Goal: Task Accomplishment & Management: Complete application form

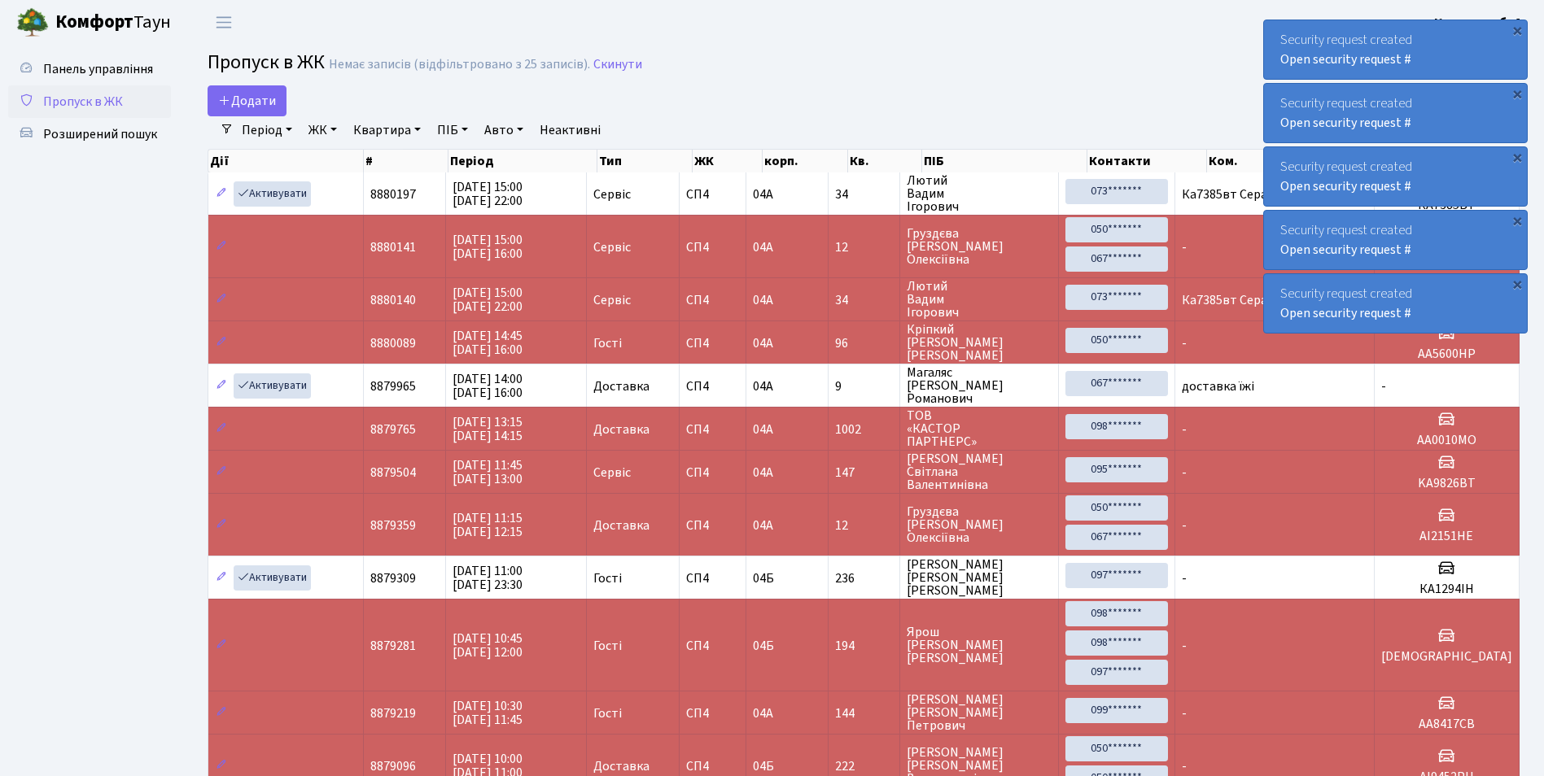
select select "25"
click at [243, 106] on span "Додати" at bounding box center [247, 101] width 58 height 18
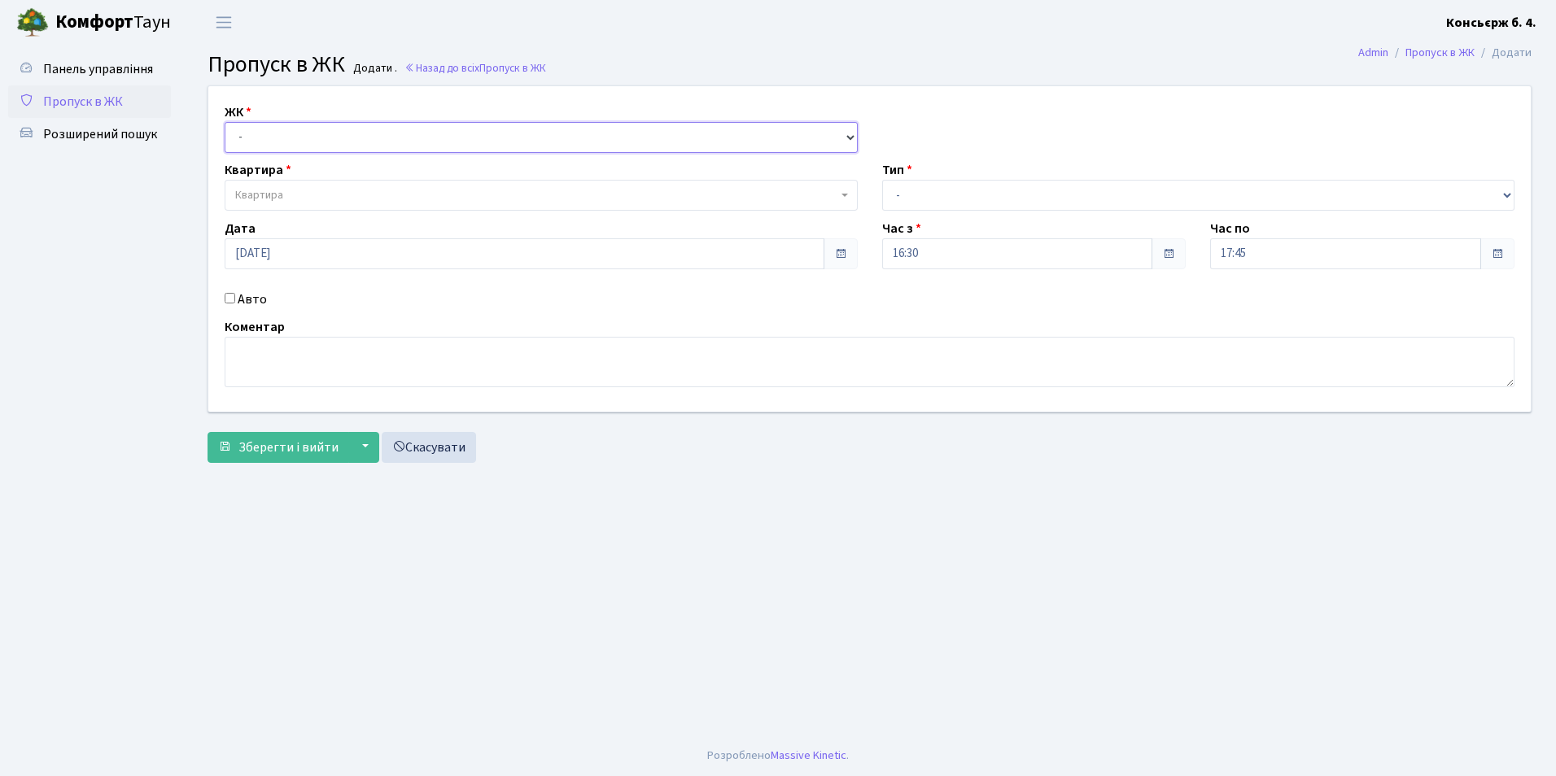
click at [240, 132] on select "- [STREET_ADDRESS]" at bounding box center [541, 137] width 633 height 31
select select "325"
click at [225, 122] on select "- [STREET_ADDRESS]" at bounding box center [541, 137] width 633 height 31
select select
click at [267, 190] on span "Квартира" at bounding box center [259, 195] width 48 height 16
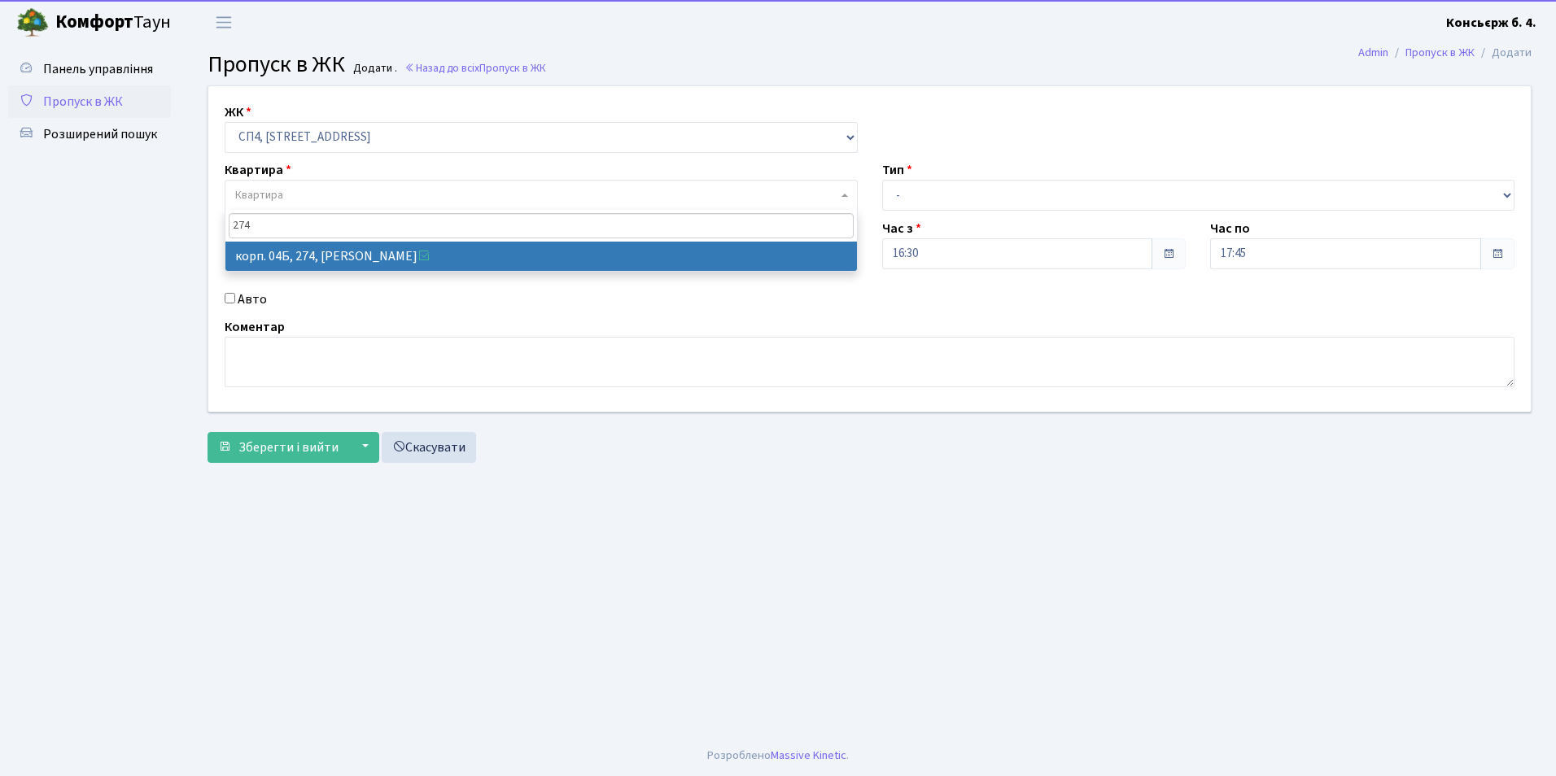
type input "274"
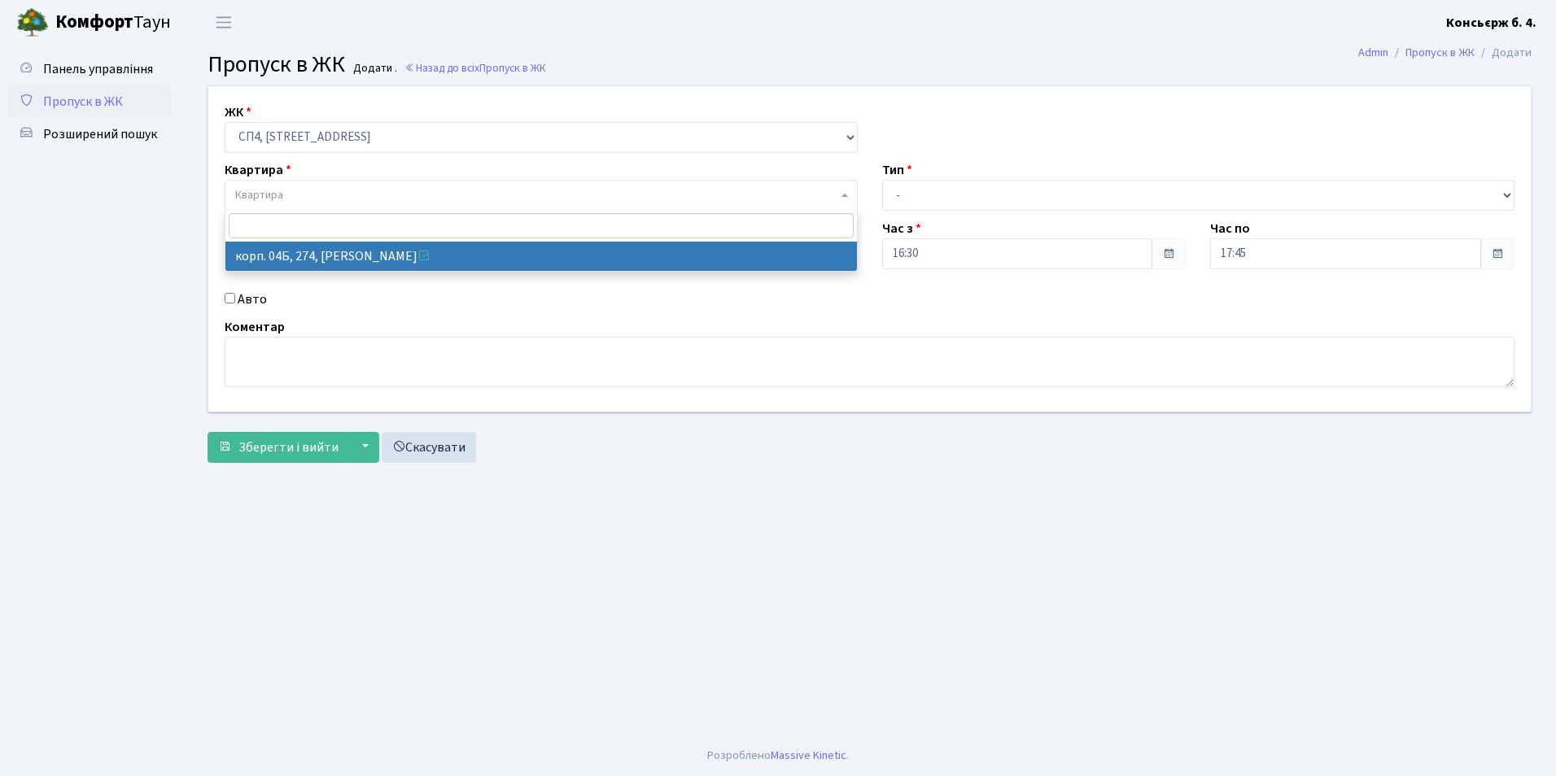
select select "21302"
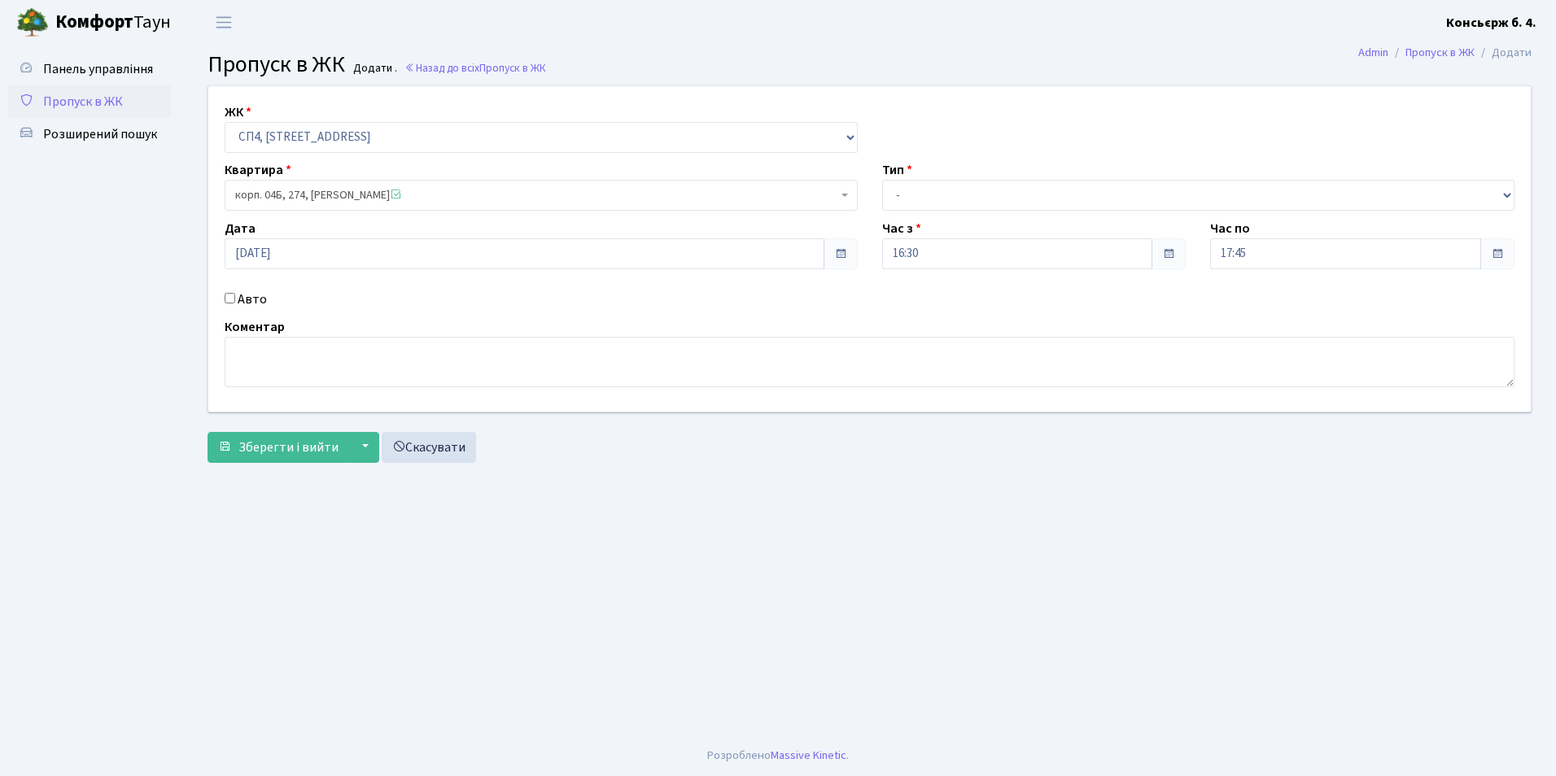
click at [230, 303] on input "Авто" at bounding box center [230, 298] width 11 height 11
checkbox input "true"
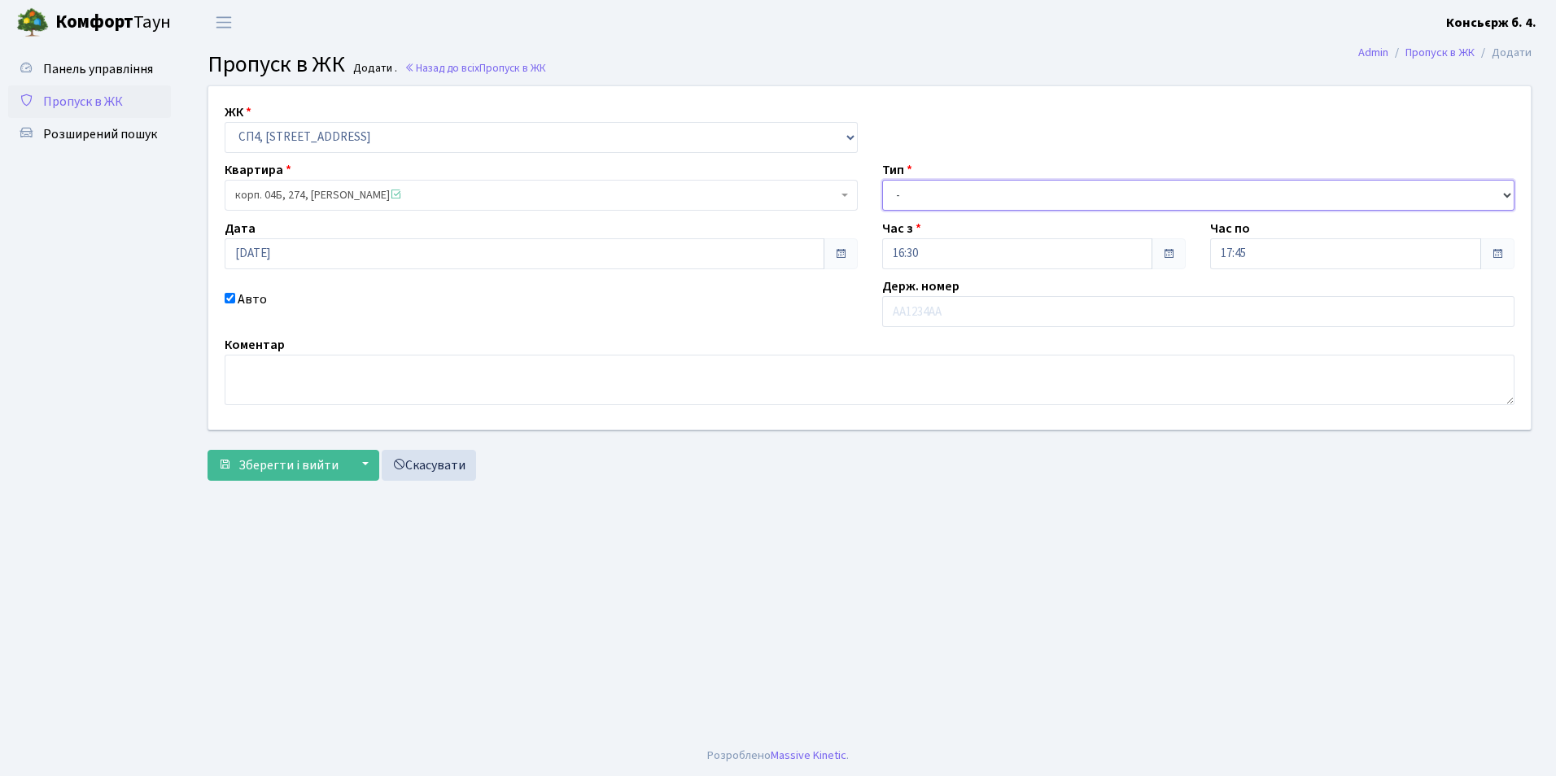
click at [964, 207] on select "- Доставка Таксі Гості Сервіс" at bounding box center [1198, 195] width 633 height 31
select select "1"
click at [882, 180] on select "- Доставка Таксі Гості Сервіс" at bounding box center [1198, 195] width 633 height 31
drag, startPoint x: 933, startPoint y: 343, endPoint x: 930, endPoint y: 324, distance: 19.8
click at [932, 340] on div "Коментар" at bounding box center [869, 370] width 1315 height 70
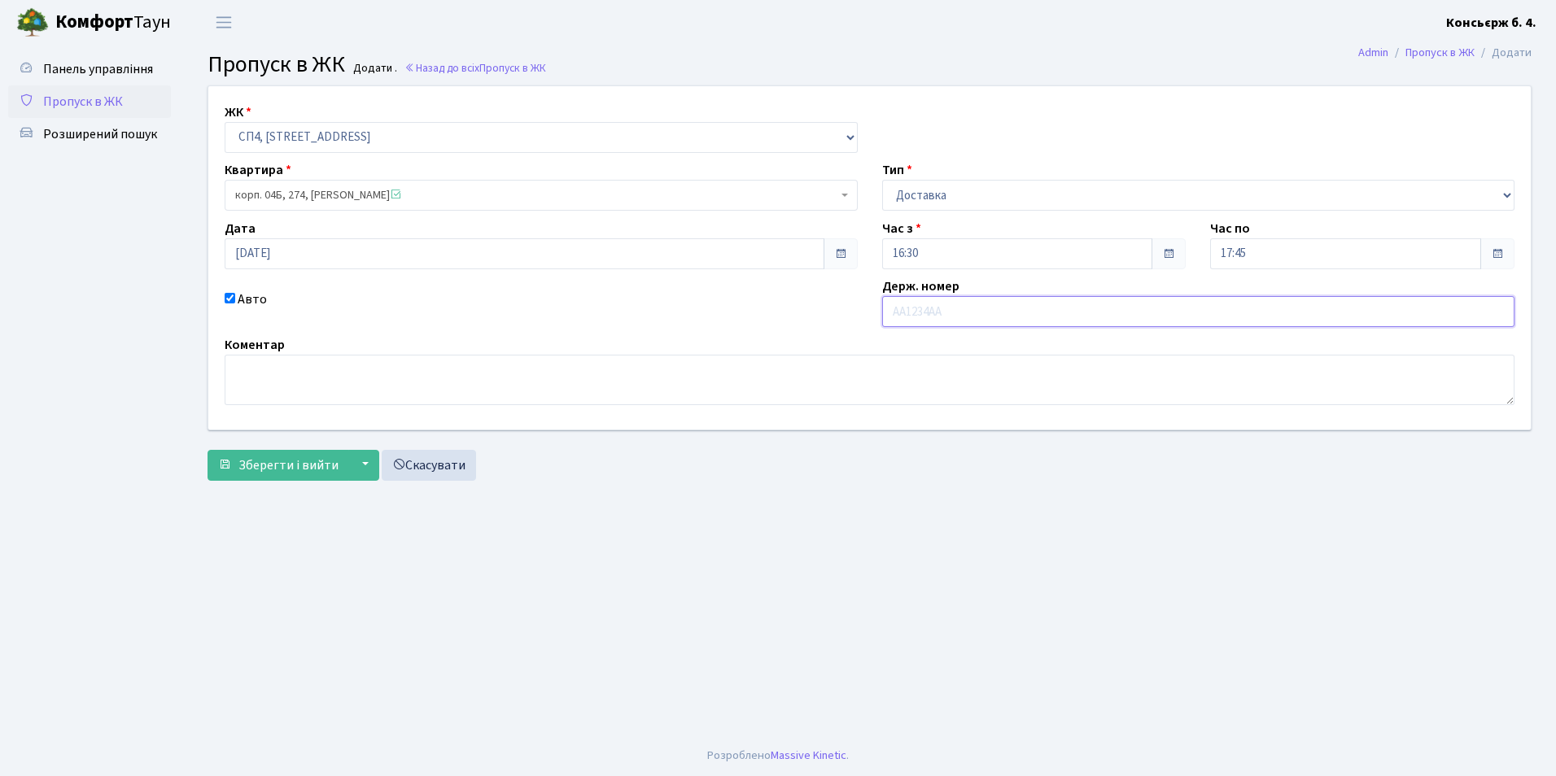
click at [929, 319] on input "text" at bounding box center [1198, 311] width 633 height 31
type input "КА9502ВТ"
click at [257, 441] on form "ЖК - СП4, Столичне шосе, 5 Квартира корп. 04Б, 274, Малаховська Наталія Юріївна…" at bounding box center [870, 283] width 1324 height 396
click at [256, 457] on span "Зберегти і вийти" at bounding box center [288, 466] width 100 height 18
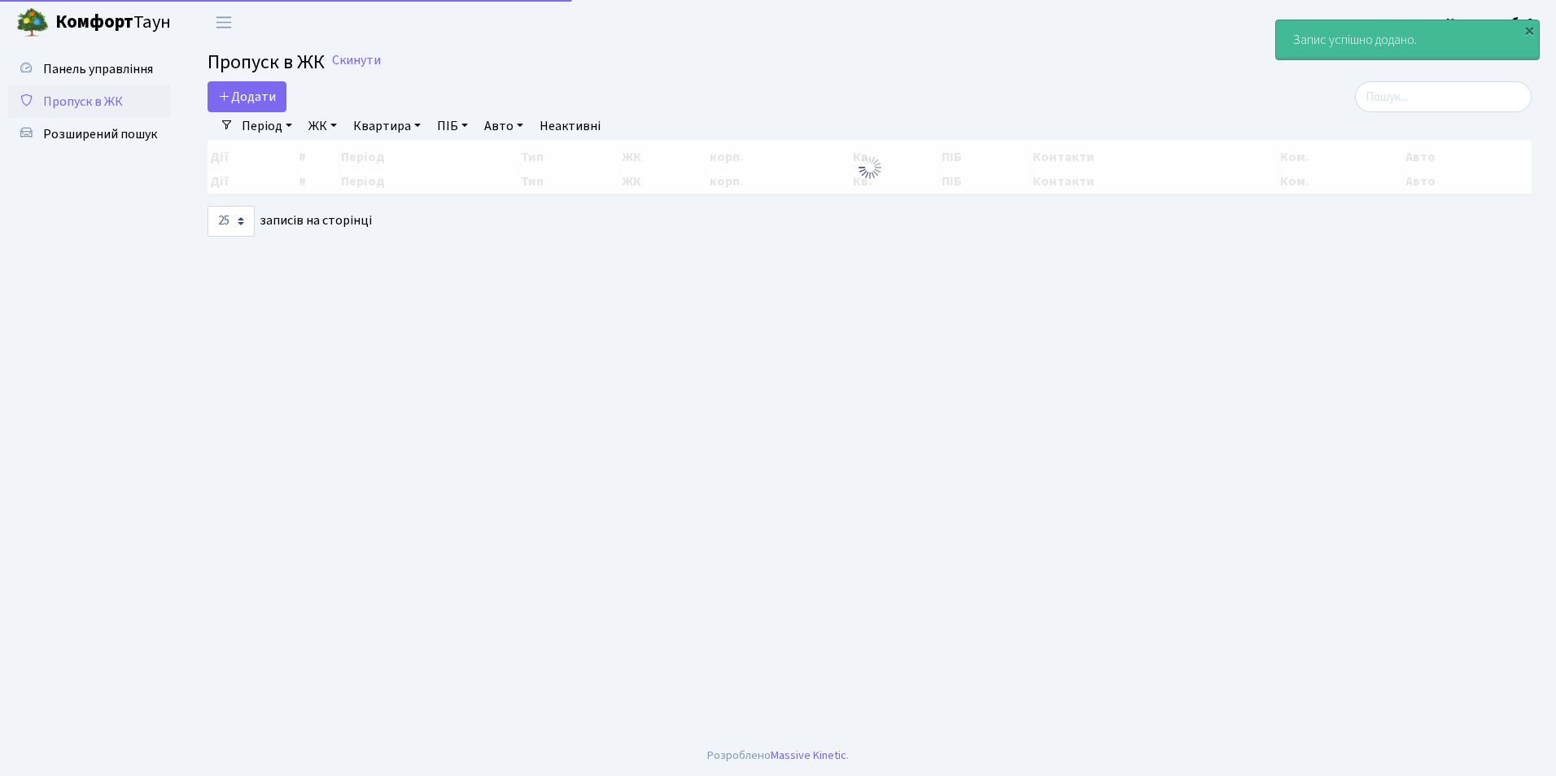
select select "25"
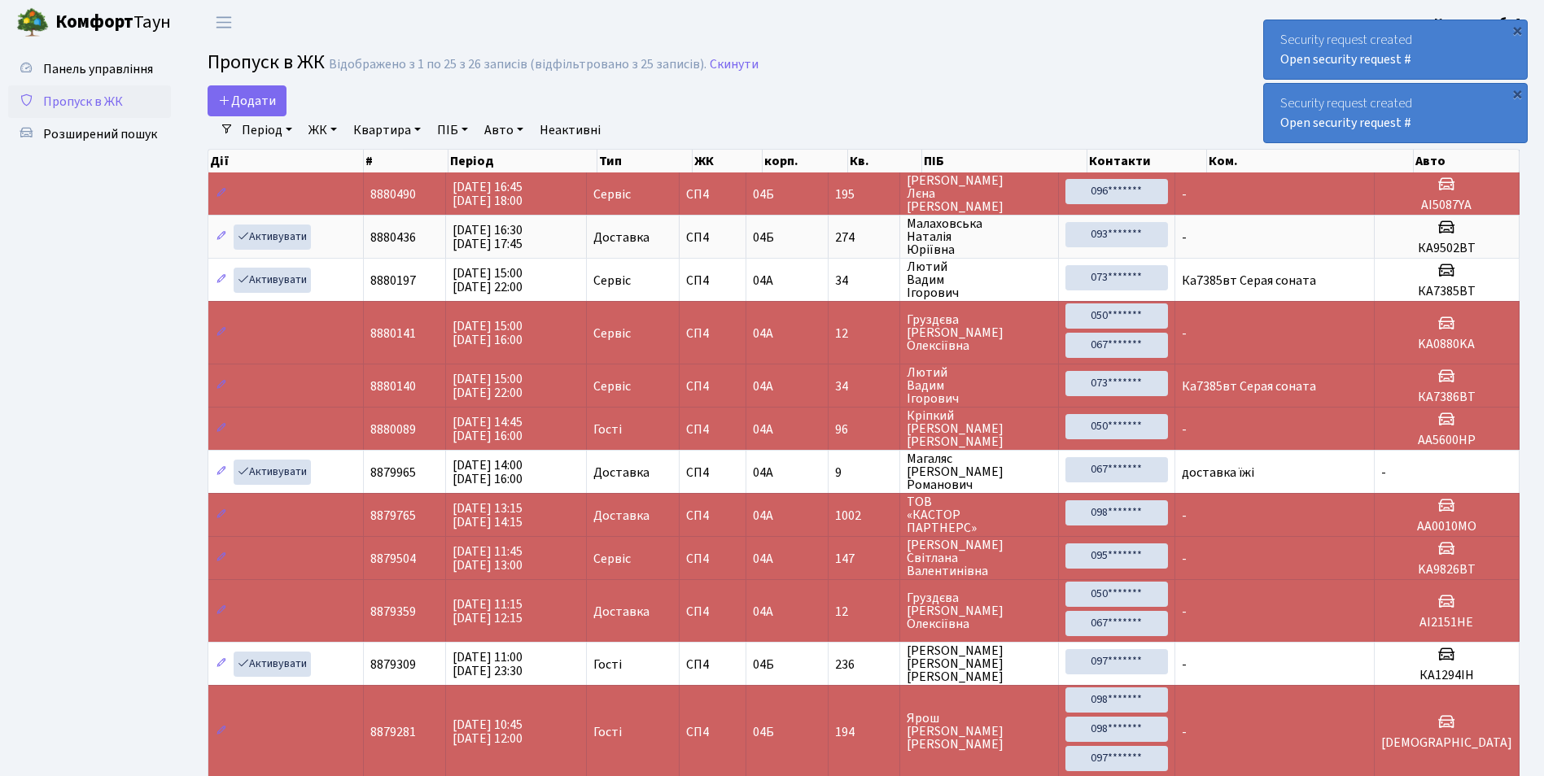
click at [86, 95] on span "Пропуск в ЖК" at bounding box center [83, 102] width 80 height 18
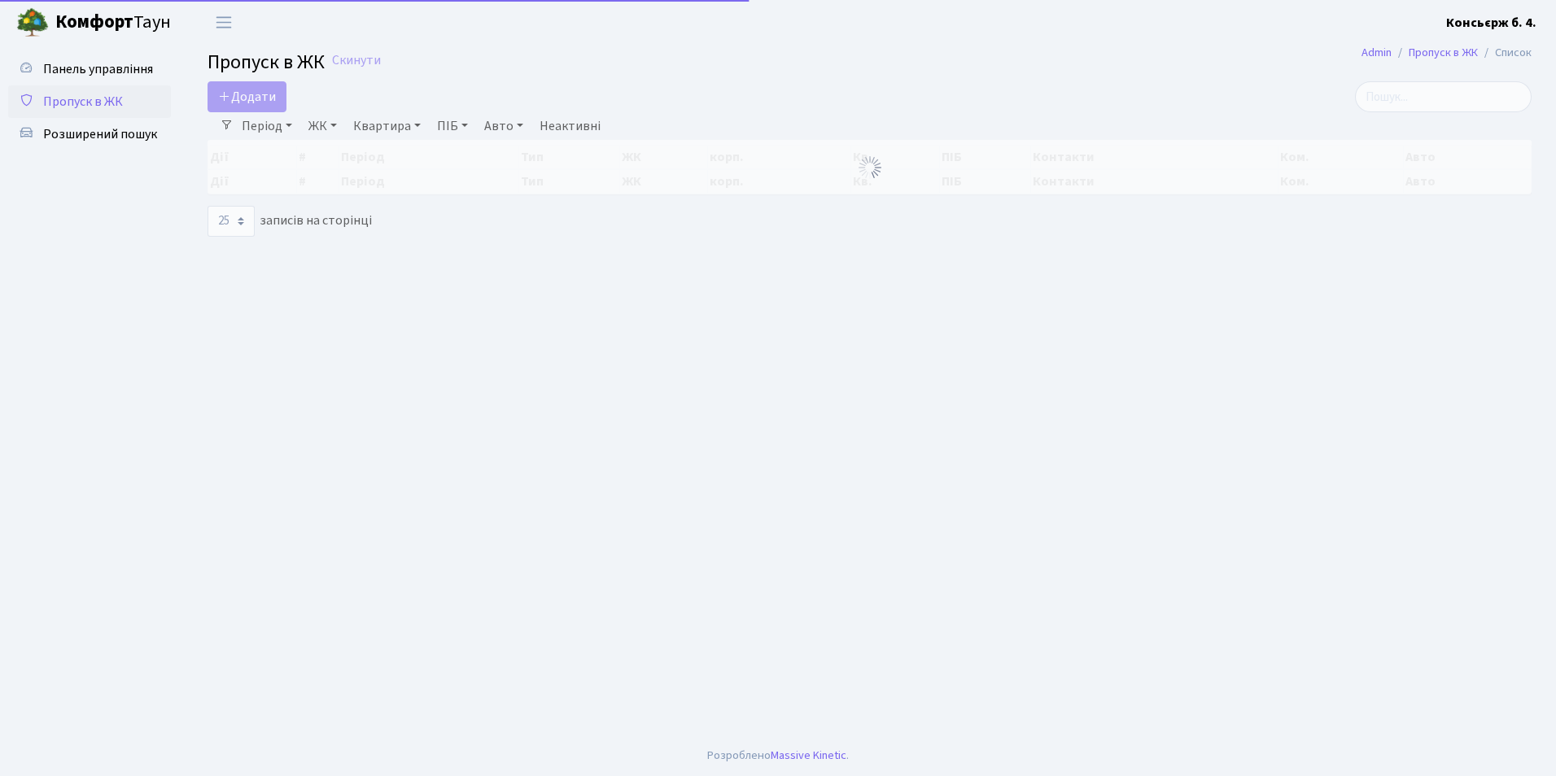
select select "25"
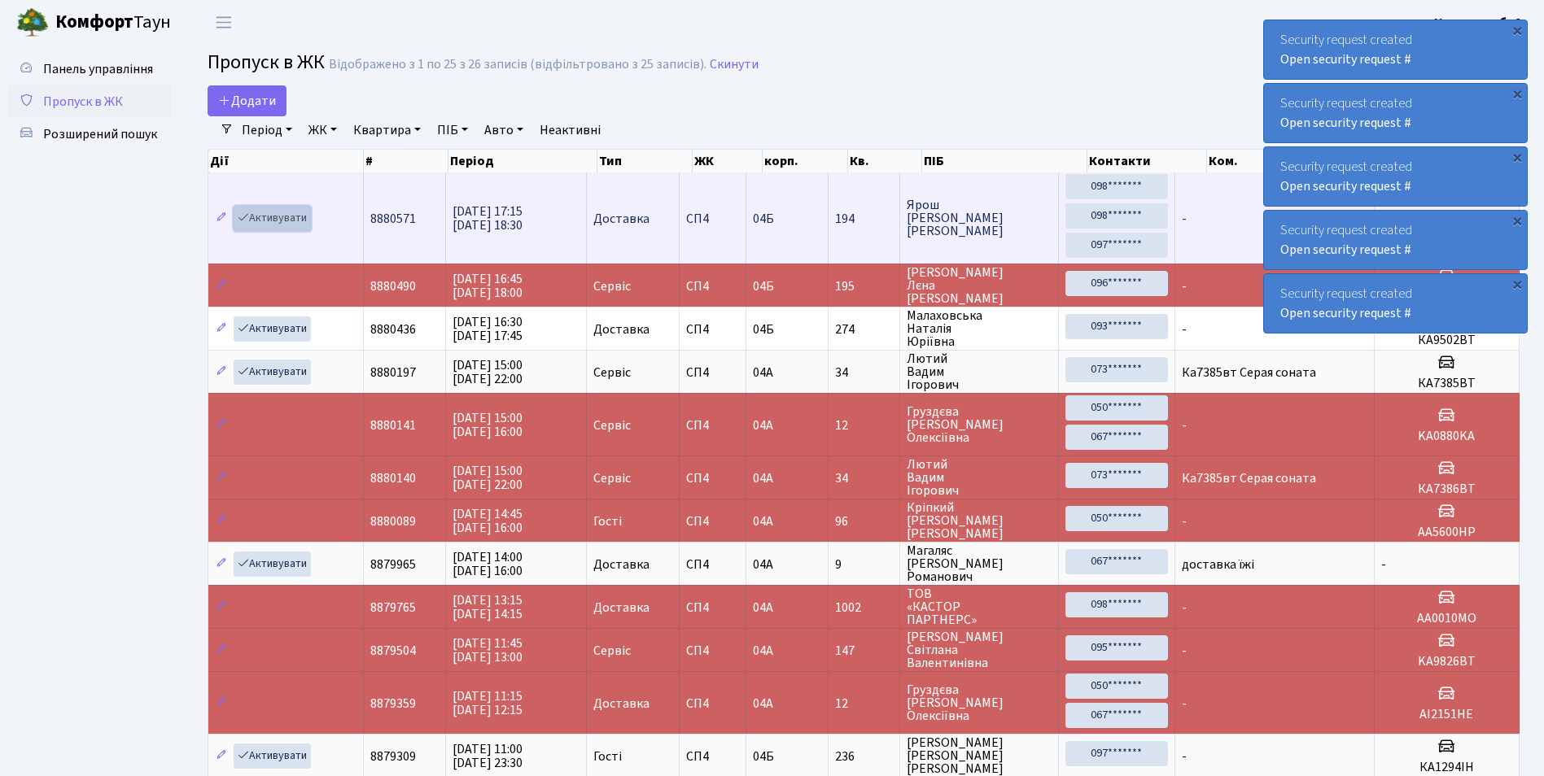
click at [290, 210] on link "Активувати" at bounding box center [272, 218] width 77 height 25
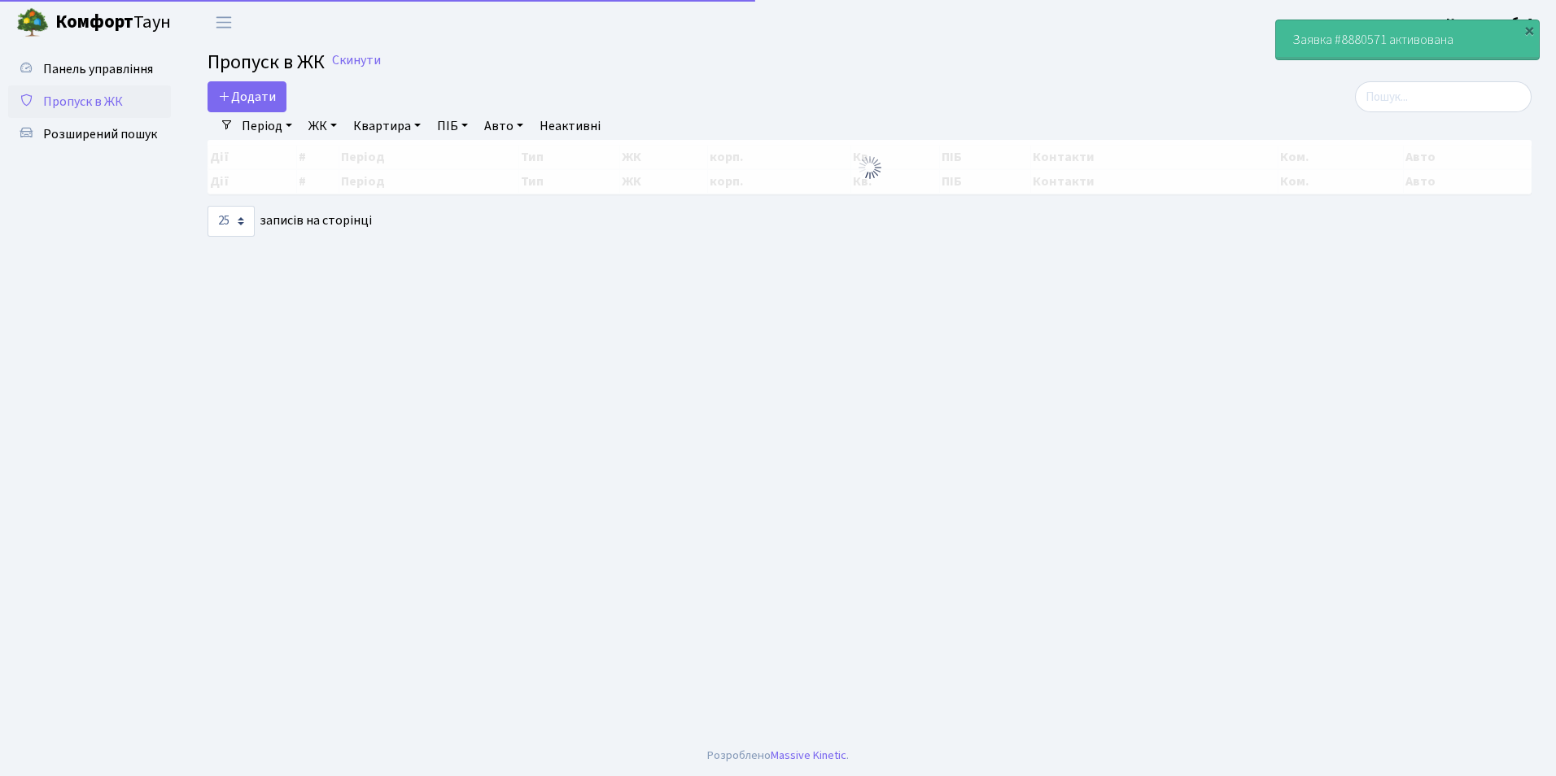
select select "25"
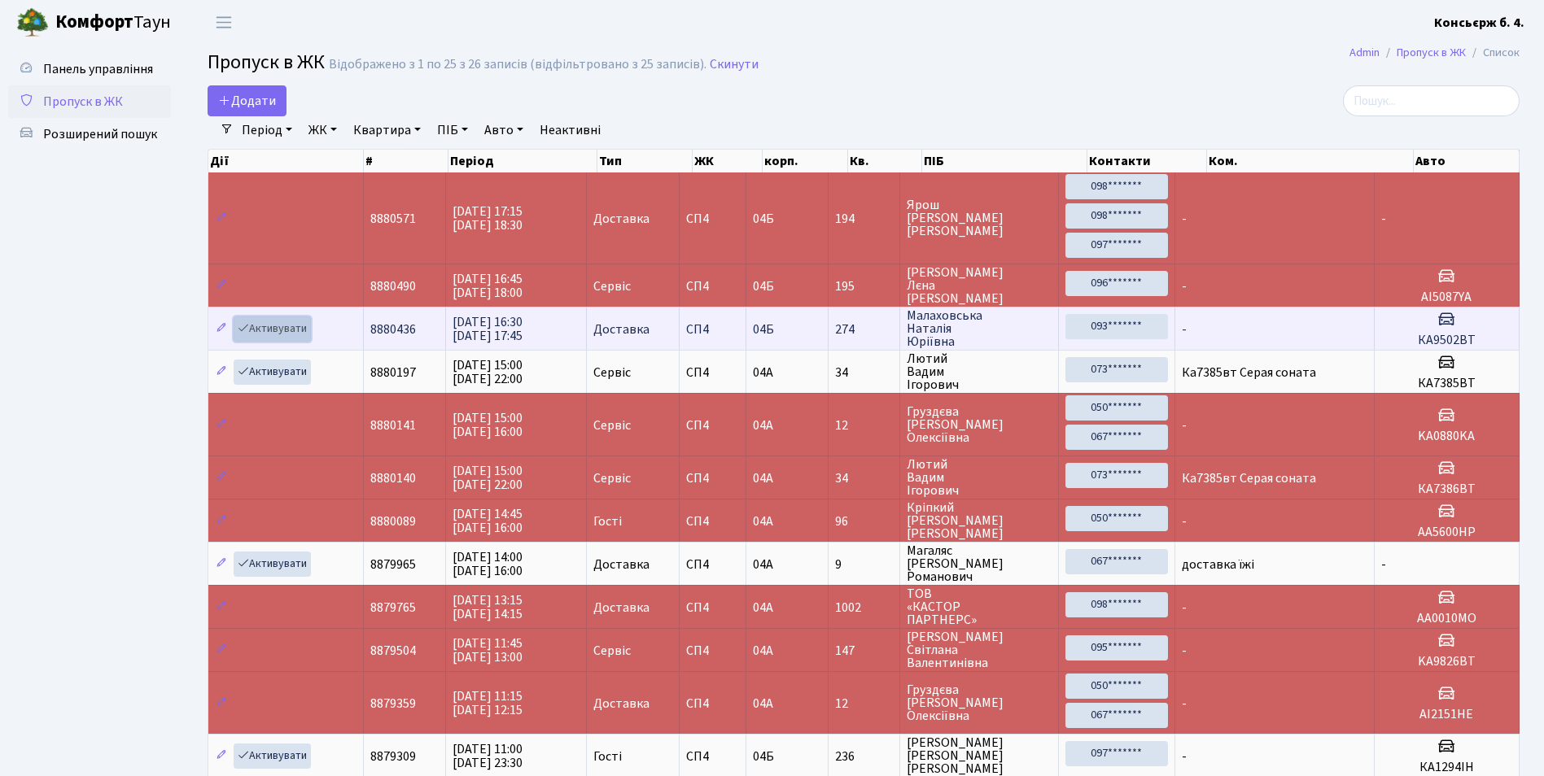
click at [290, 331] on link "Активувати" at bounding box center [272, 329] width 77 height 25
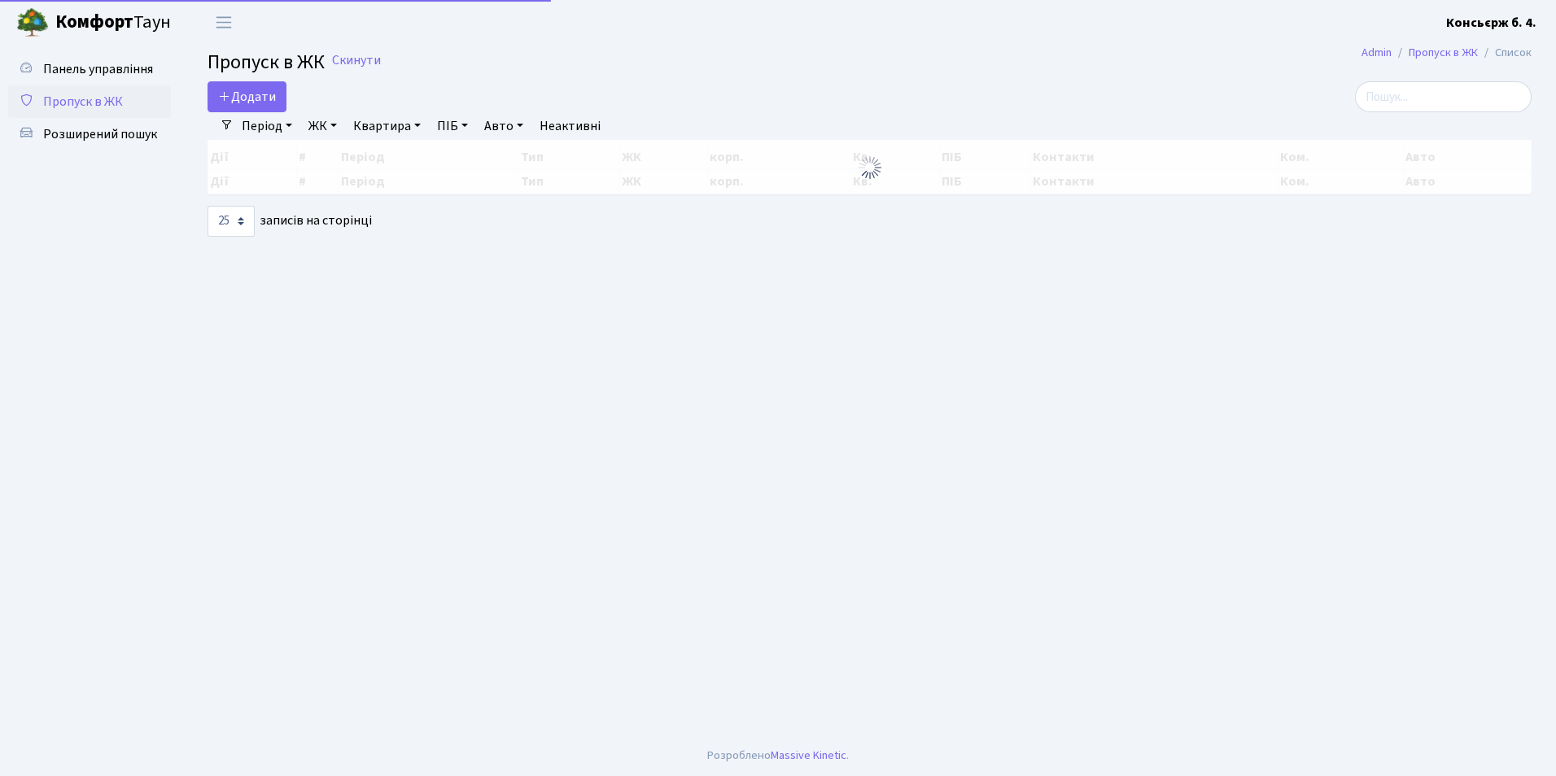
select select "25"
